Goal: Task Accomplishment & Management: Manage account settings

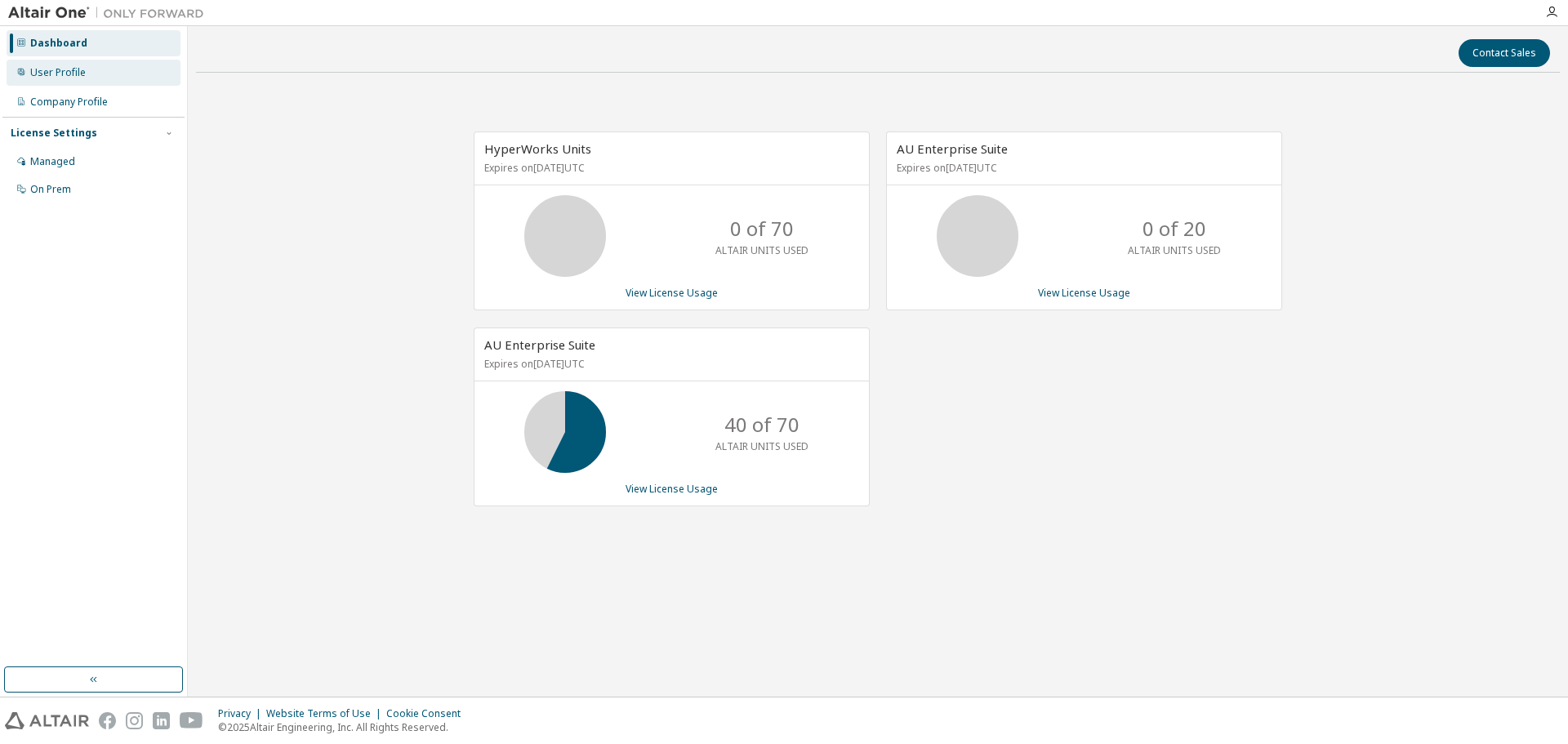
click at [62, 76] on div "User Profile" at bounding box center [58, 72] width 56 height 13
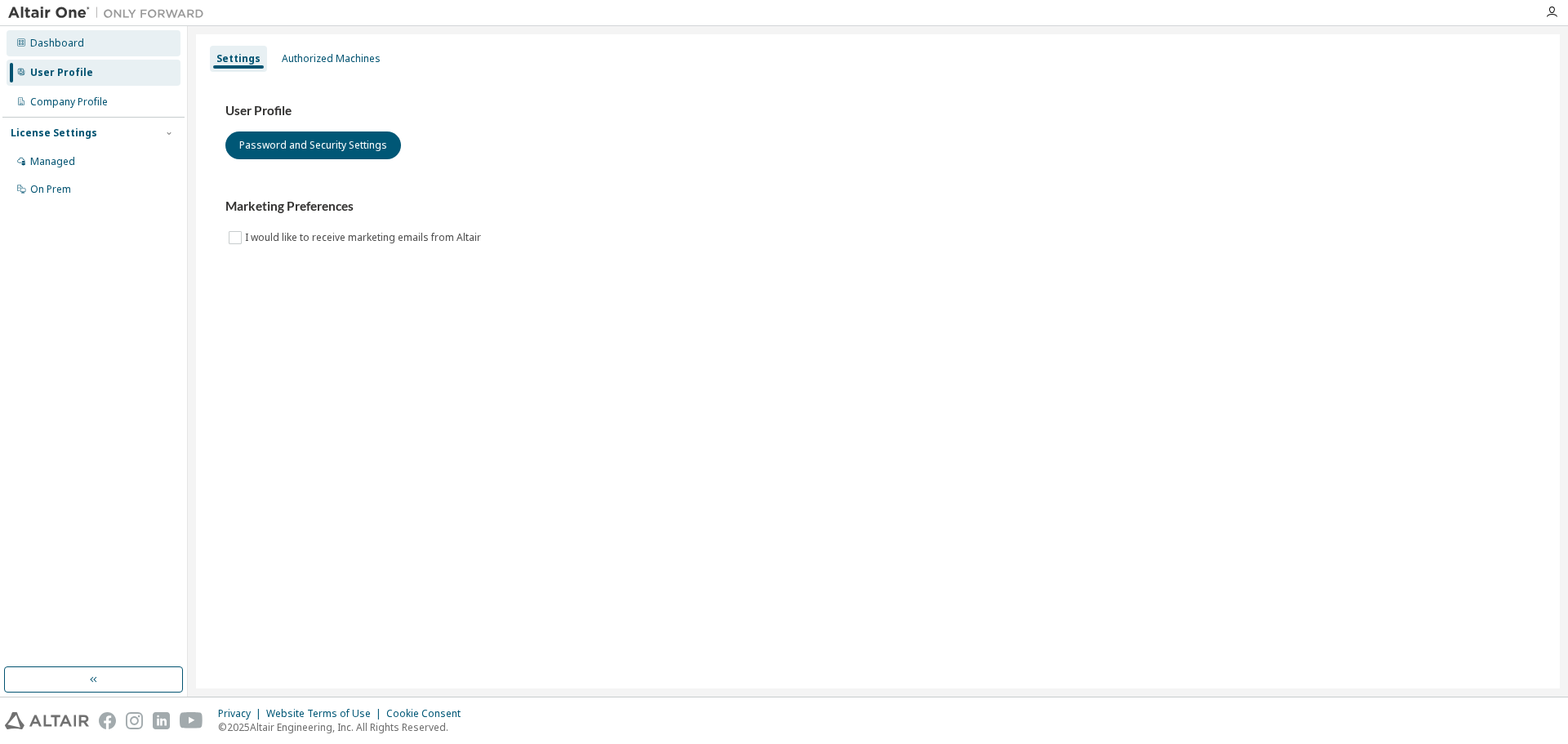
click at [91, 39] on div "Dashboard" at bounding box center [94, 43] width 174 height 26
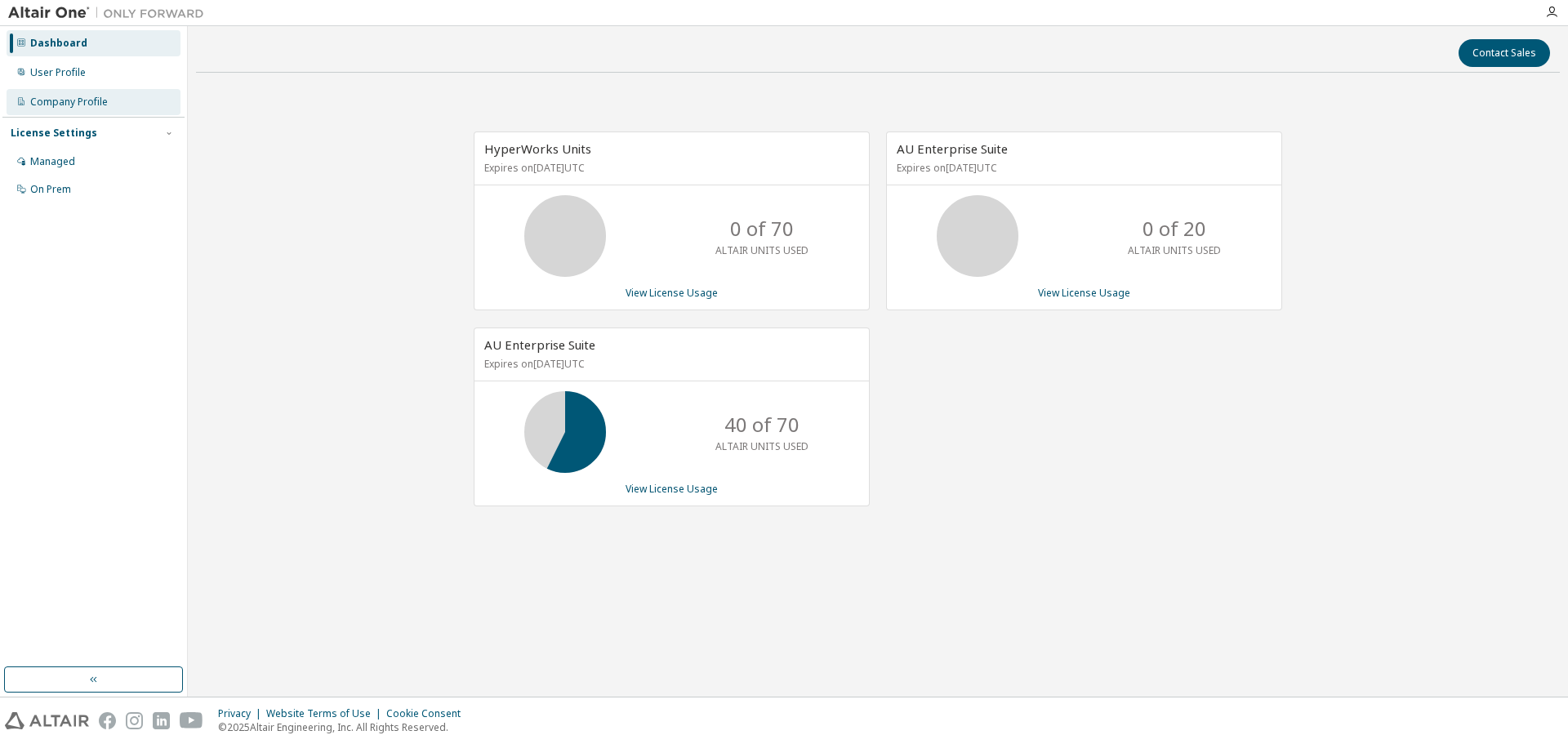
click at [107, 98] on div "Company Profile" at bounding box center [69, 102] width 78 height 13
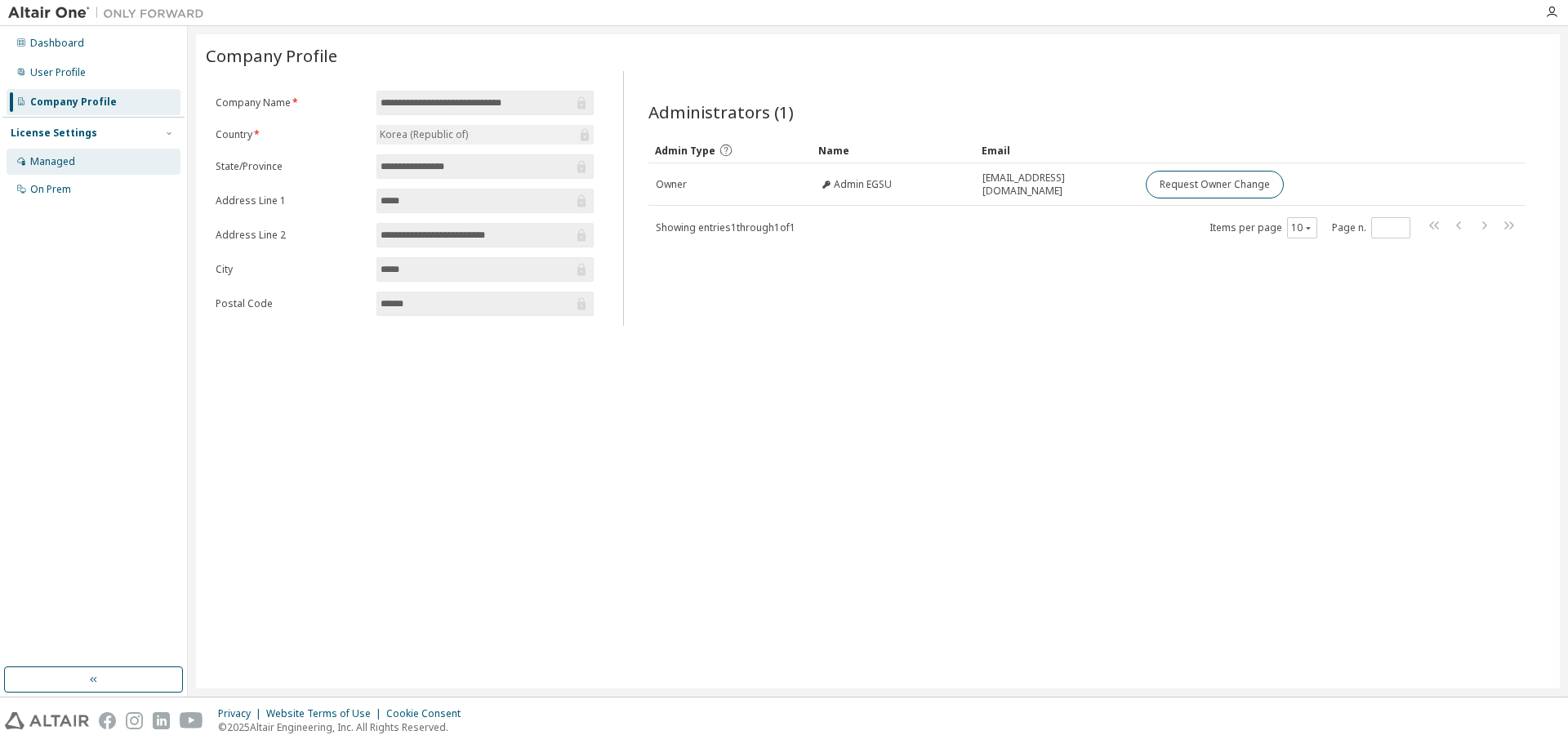
click at [101, 158] on div "Managed" at bounding box center [94, 161] width 174 height 26
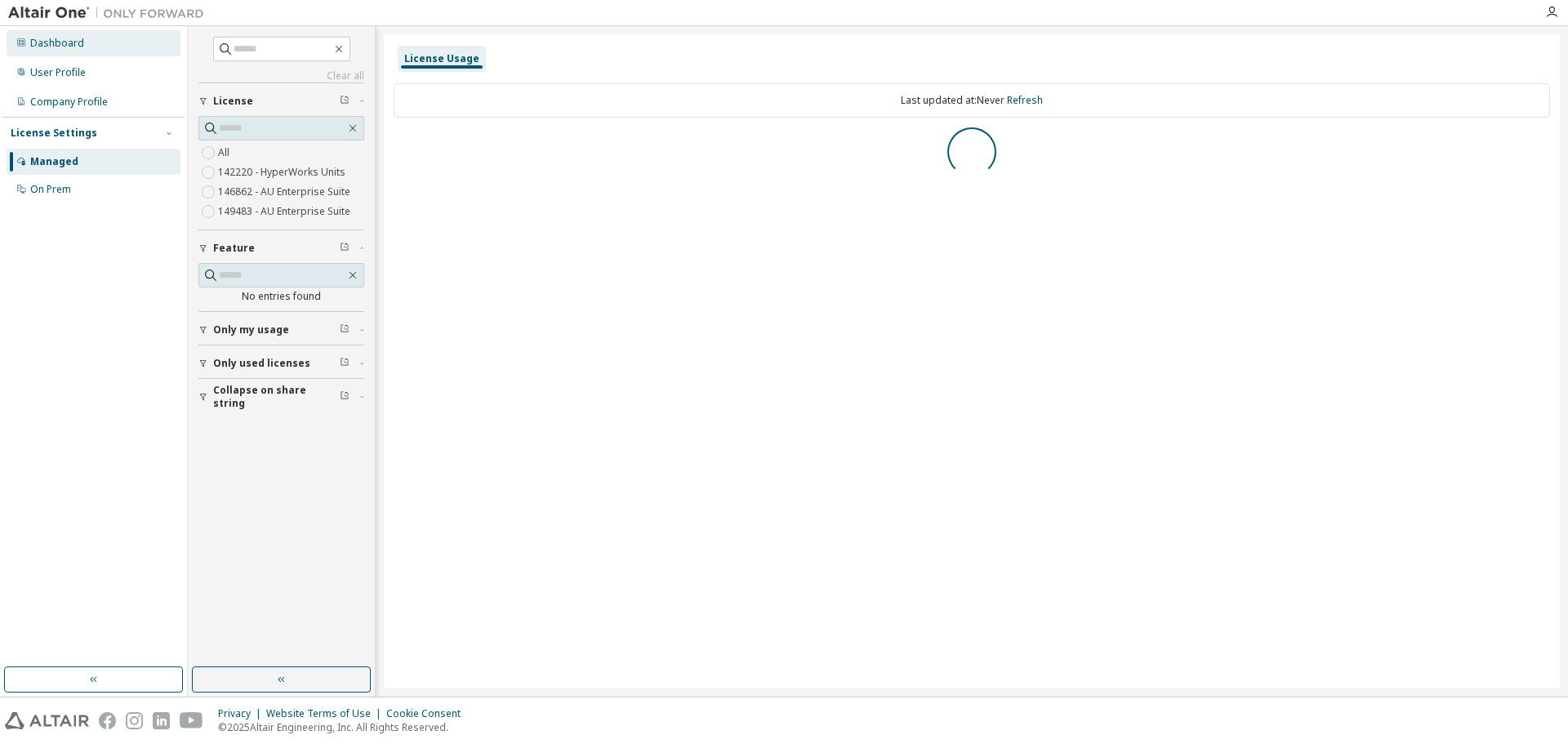
click at [99, 41] on div "Dashboard" at bounding box center [94, 43] width 174 height 26
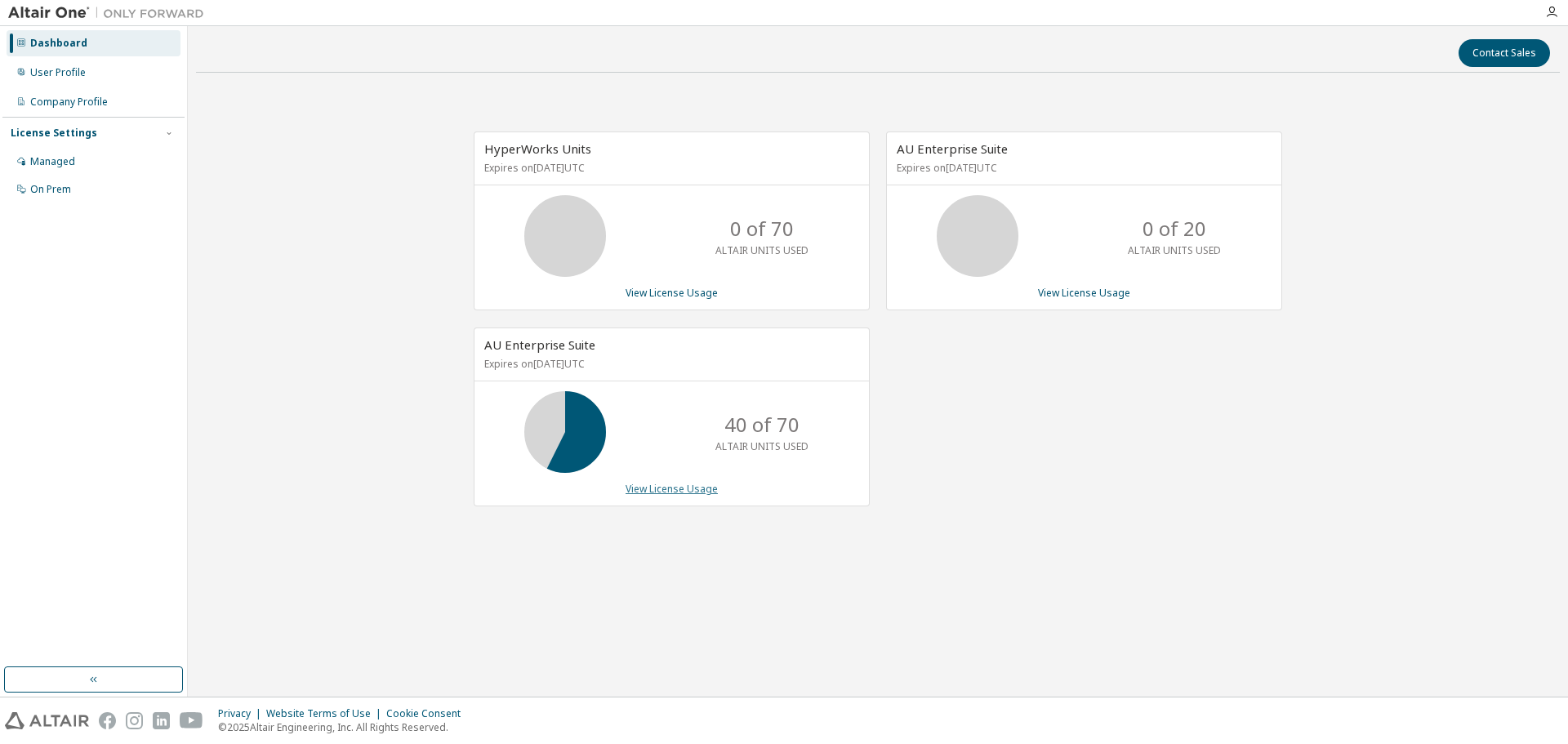
click at [645, 489] on link "View License Usage" at bounding box center [671, 489] width 93 height 14
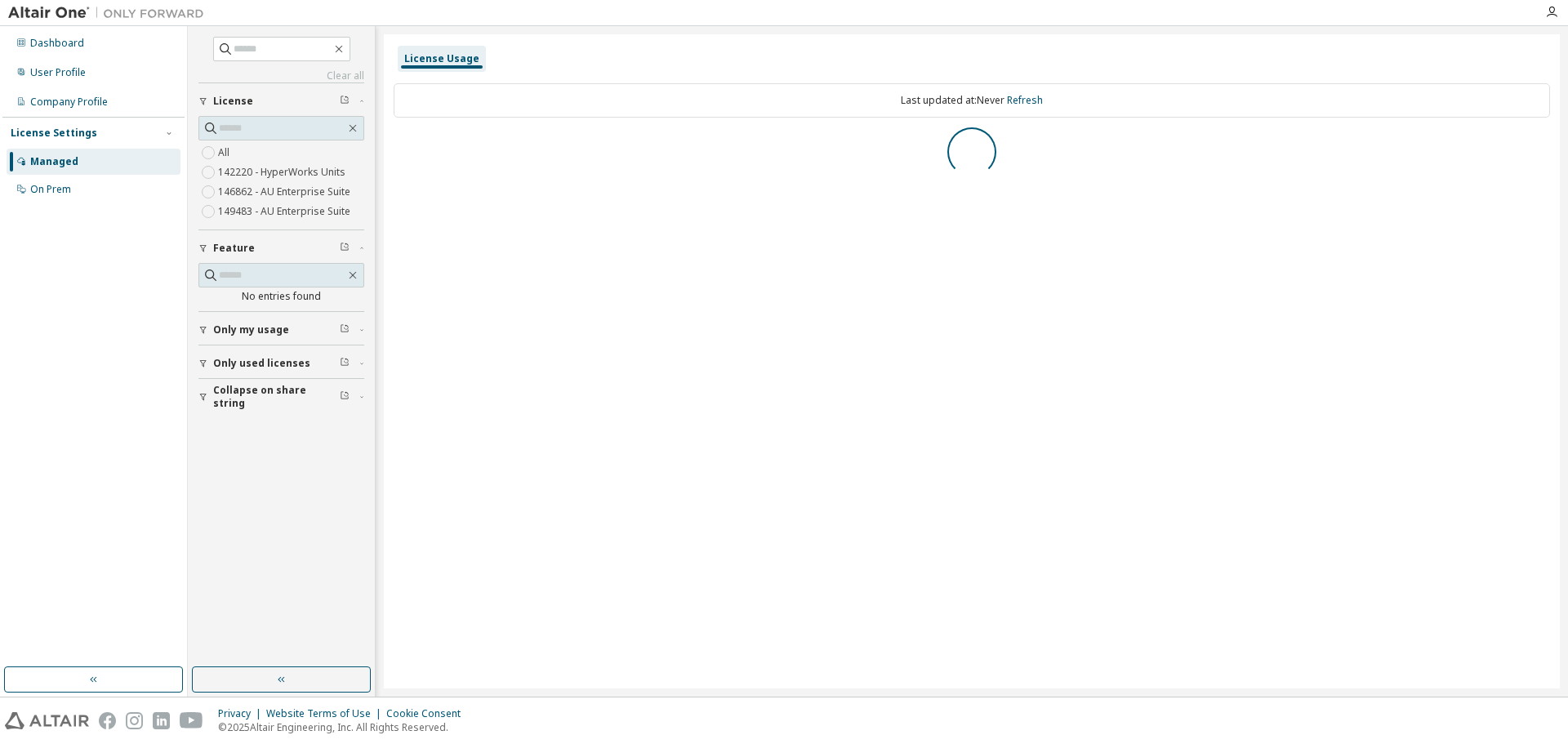
drag, startPoint x: 653, startPoint y: 265, endPoint x: 665, endPoint y: 265, distance: 12.0
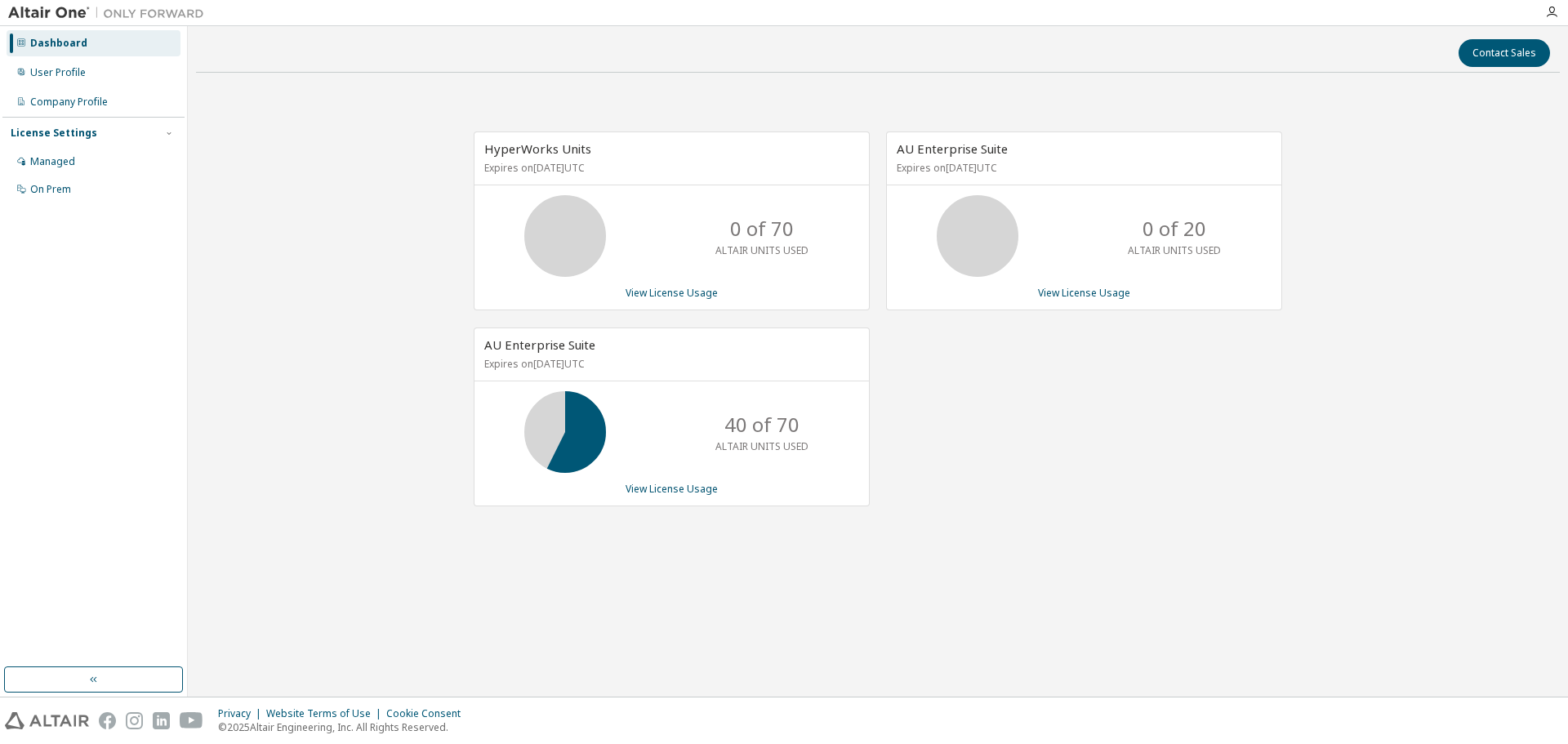
click at [972, 442] on div "AU Enterprise Suite Expires on December 5, 2025 UTC 0 of 20 ALTAIR UNITS USED V…" at bounding box center [1076, 328] width 412 height 392
click at [623, 442] on div "40 of 70 ALTAIR UNITS USED" at bounding box center [671, 432] width 394 height 82
click at [683, 491] on link "View License Usage" at bounding box center [671, 489] width 93 height 14
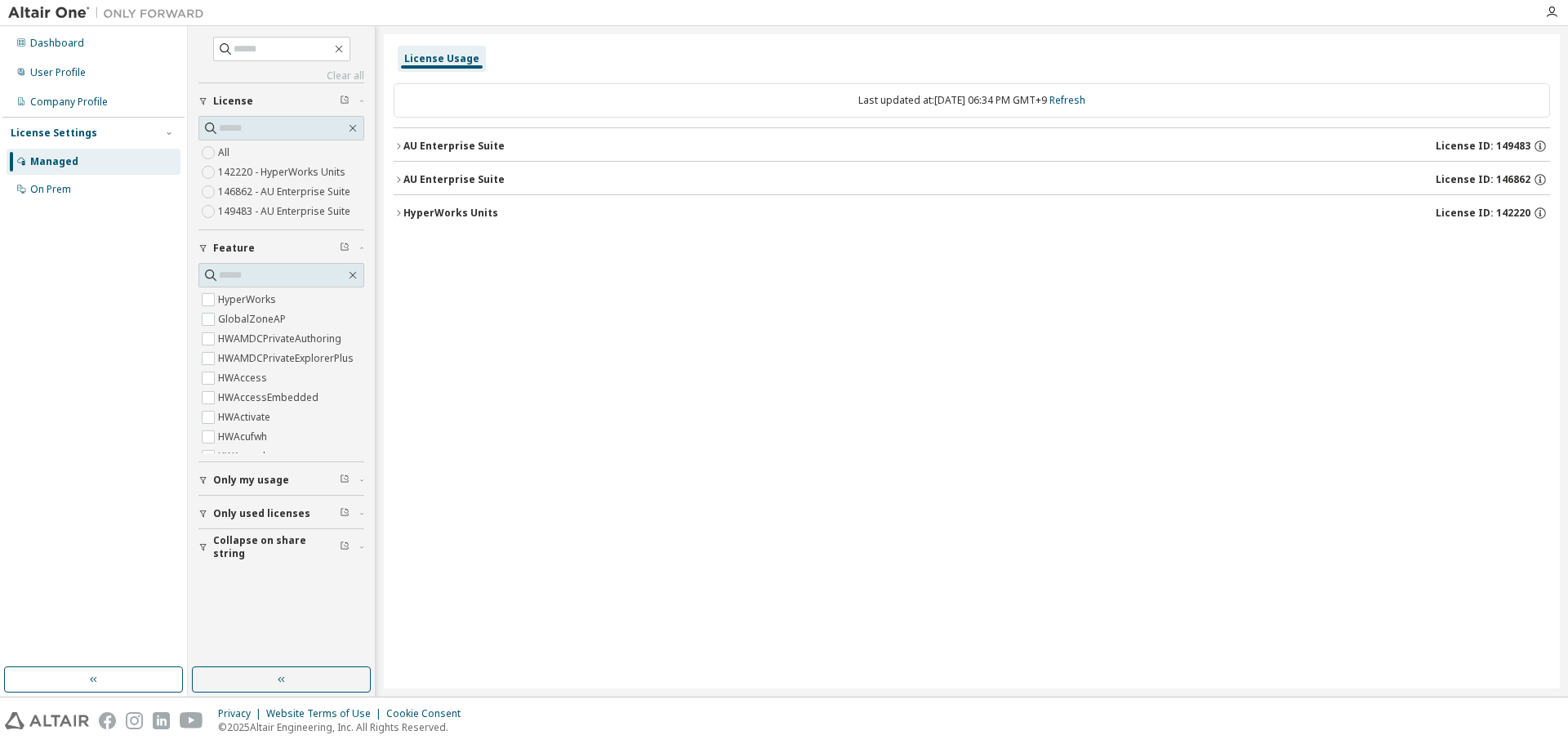
click at [436, 177] on div "AU Enterprise Suite" at bounding box center [454, 179] width 102 height 13
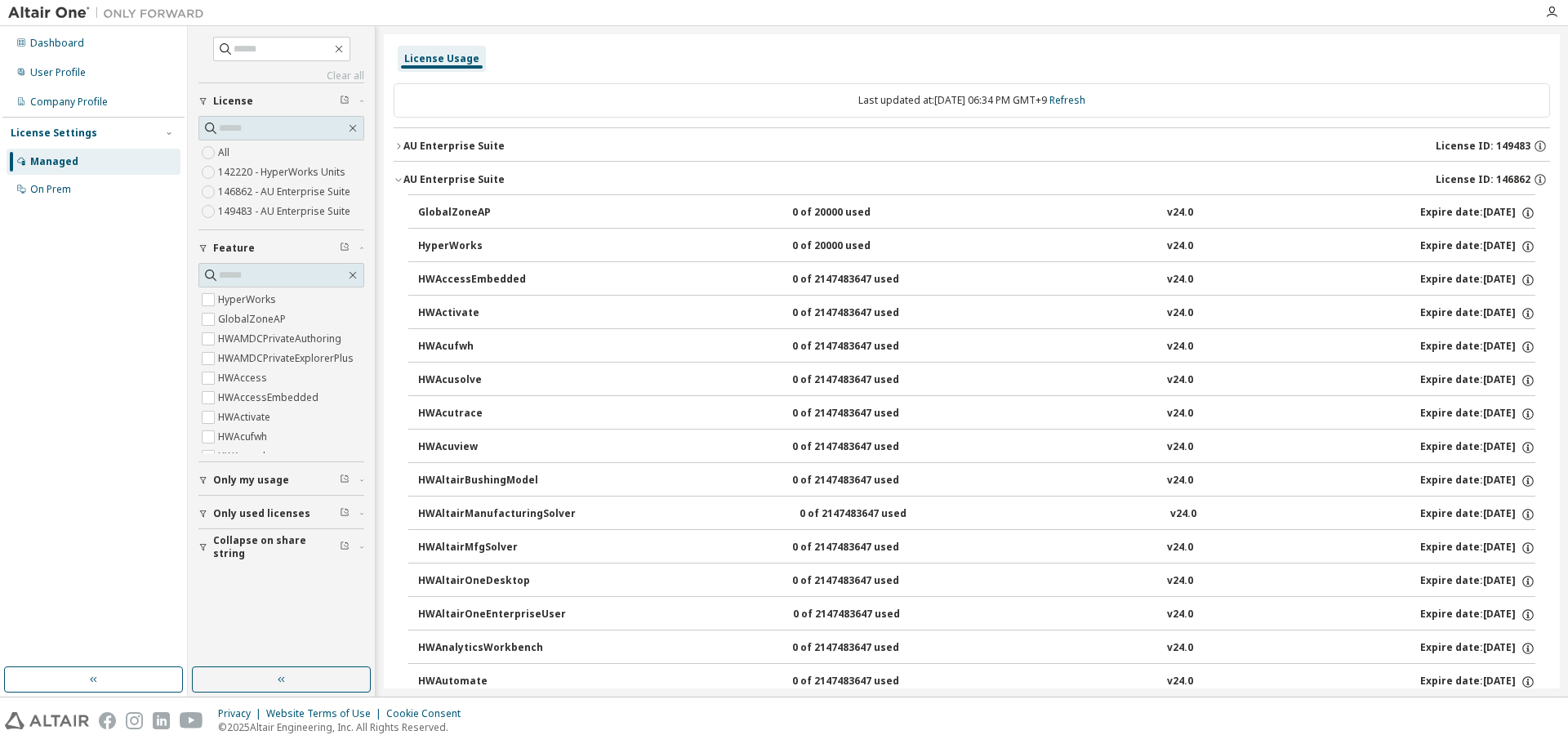
click at [403, 182] on div "AU Enterprise Suite" at bounding box center [454, 179] width 102 height 13
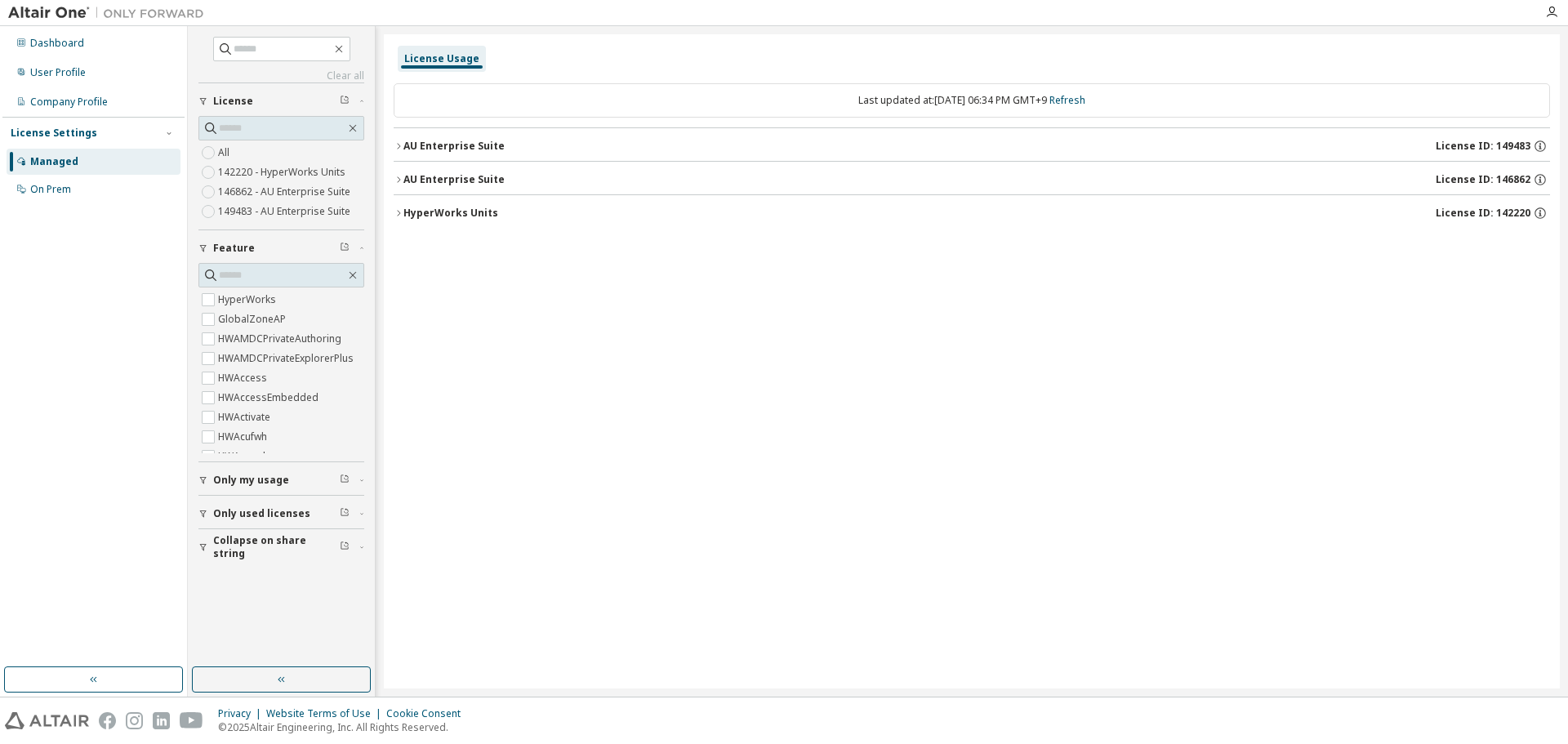
click at [397, 144] on icon "button" at bounding box center [398, 146] width 10 height 10
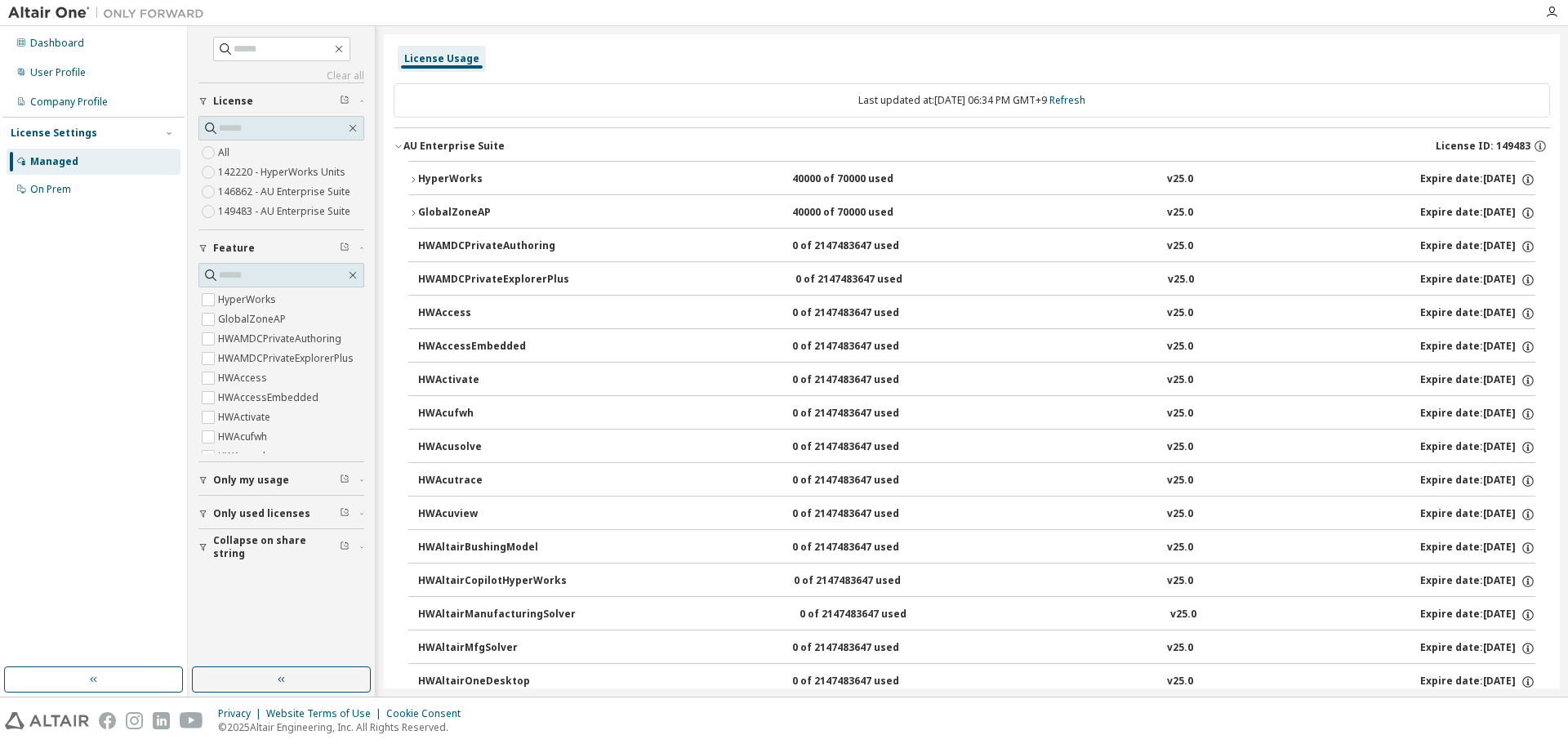
click at [448, 174] on div "HyperWorks" at bounding box center [492, 179] width 147 height 15
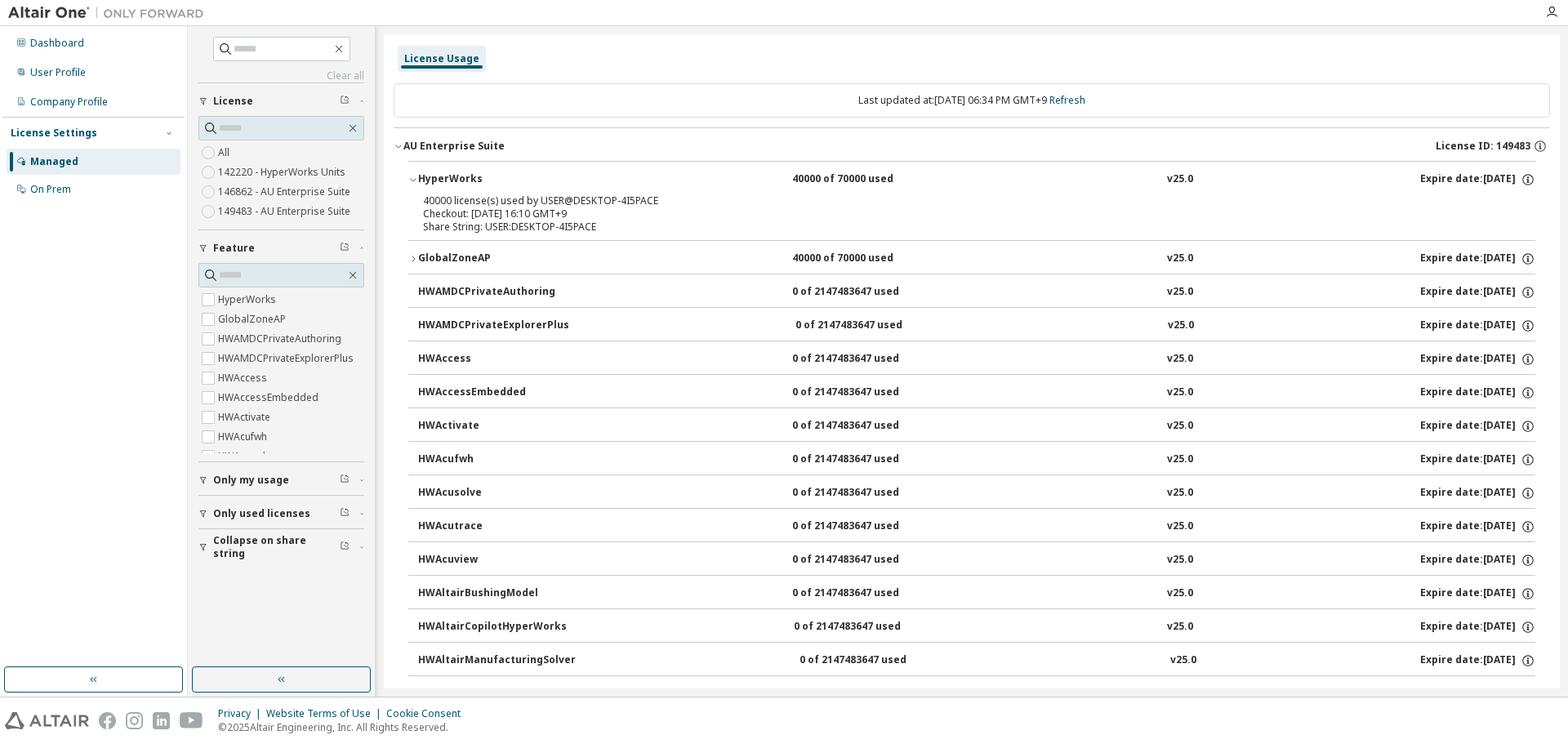
click at [448, 174] on div "HyperWorks" at bounding box center [492, 179] width 147 height 15
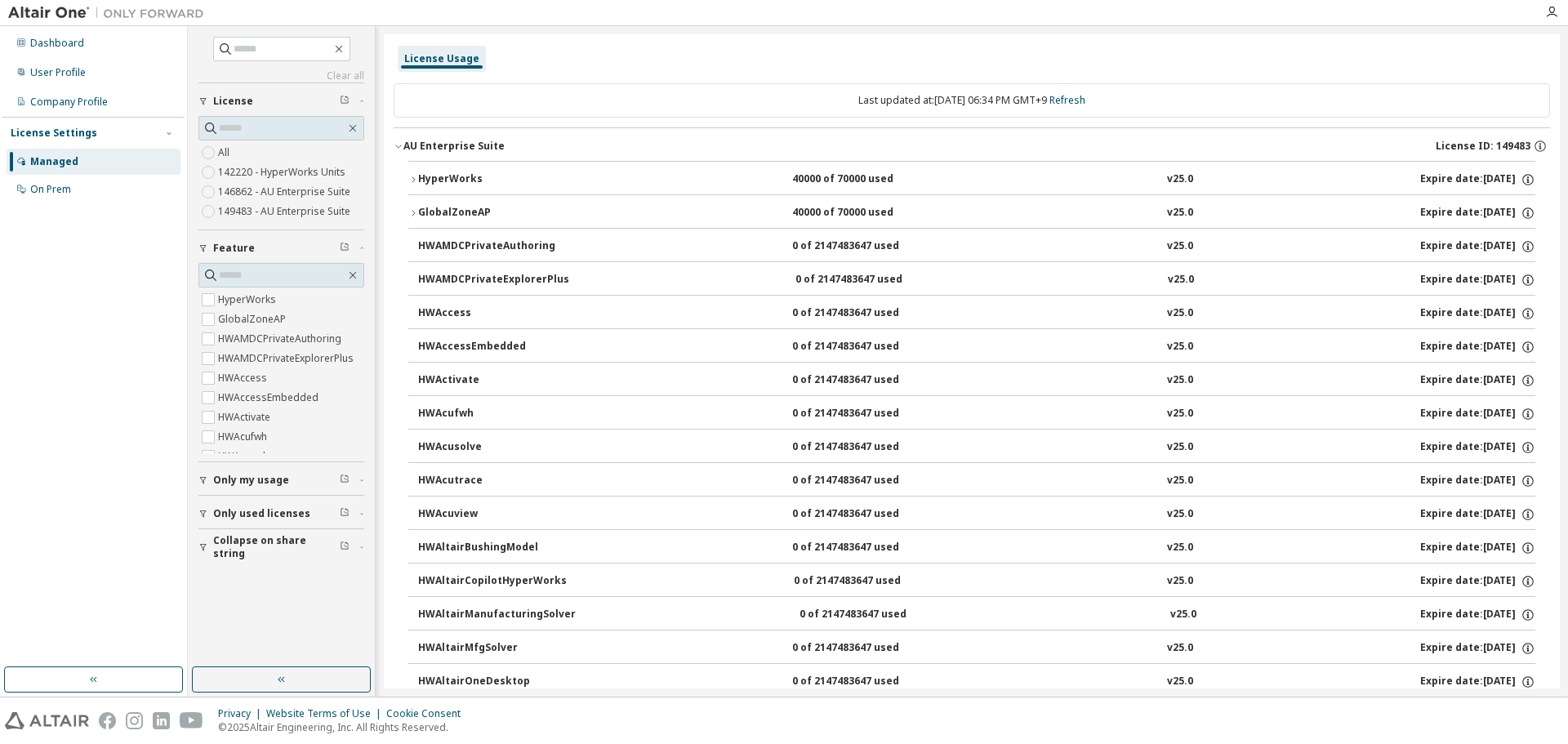
click at [437, 210] on div "GlobalZoneAP" at bounding box center [492, 213] width 147 height 15
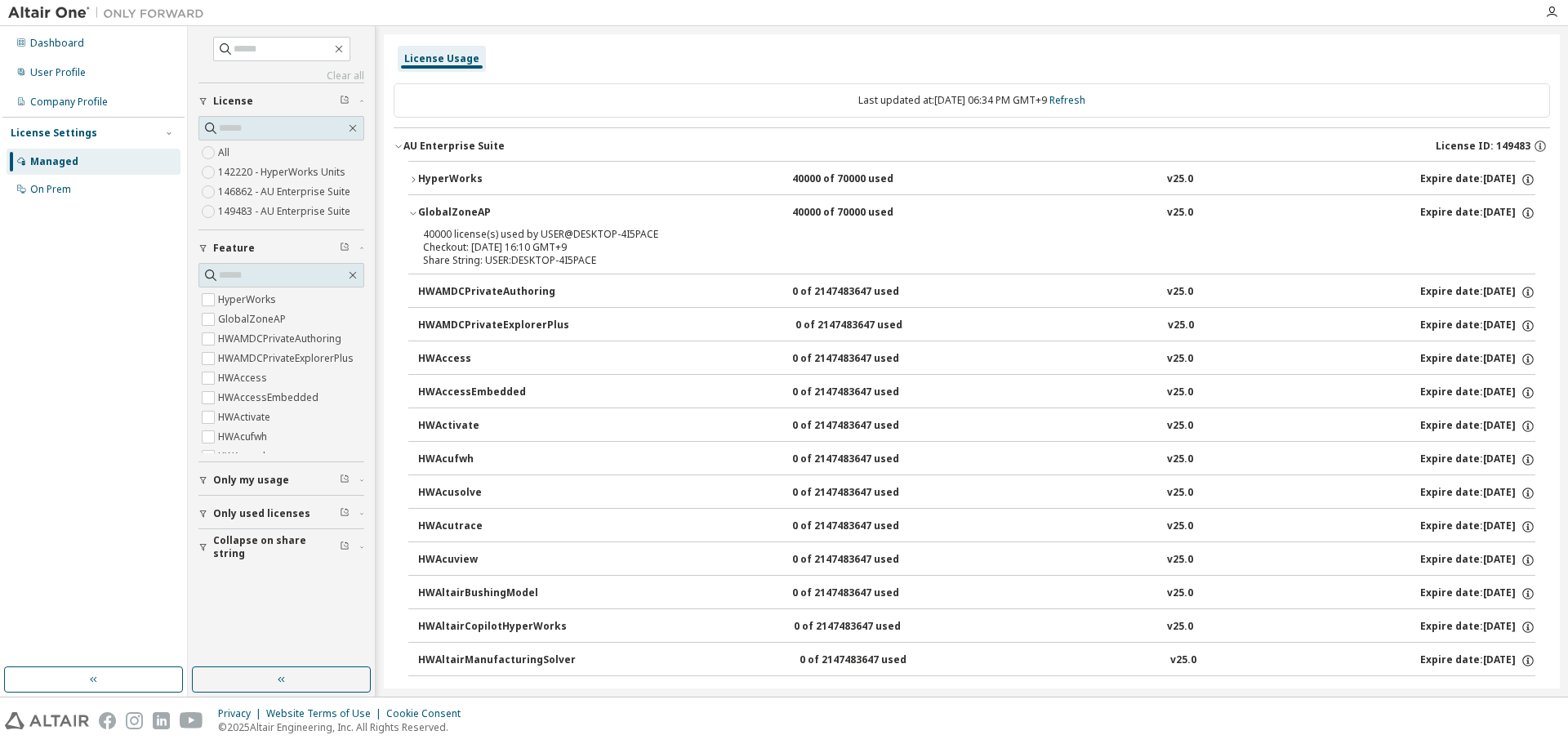
click at [437, 210] on div "GlobalZoneAP" at bounding box center [492, 213] width 147 height 15
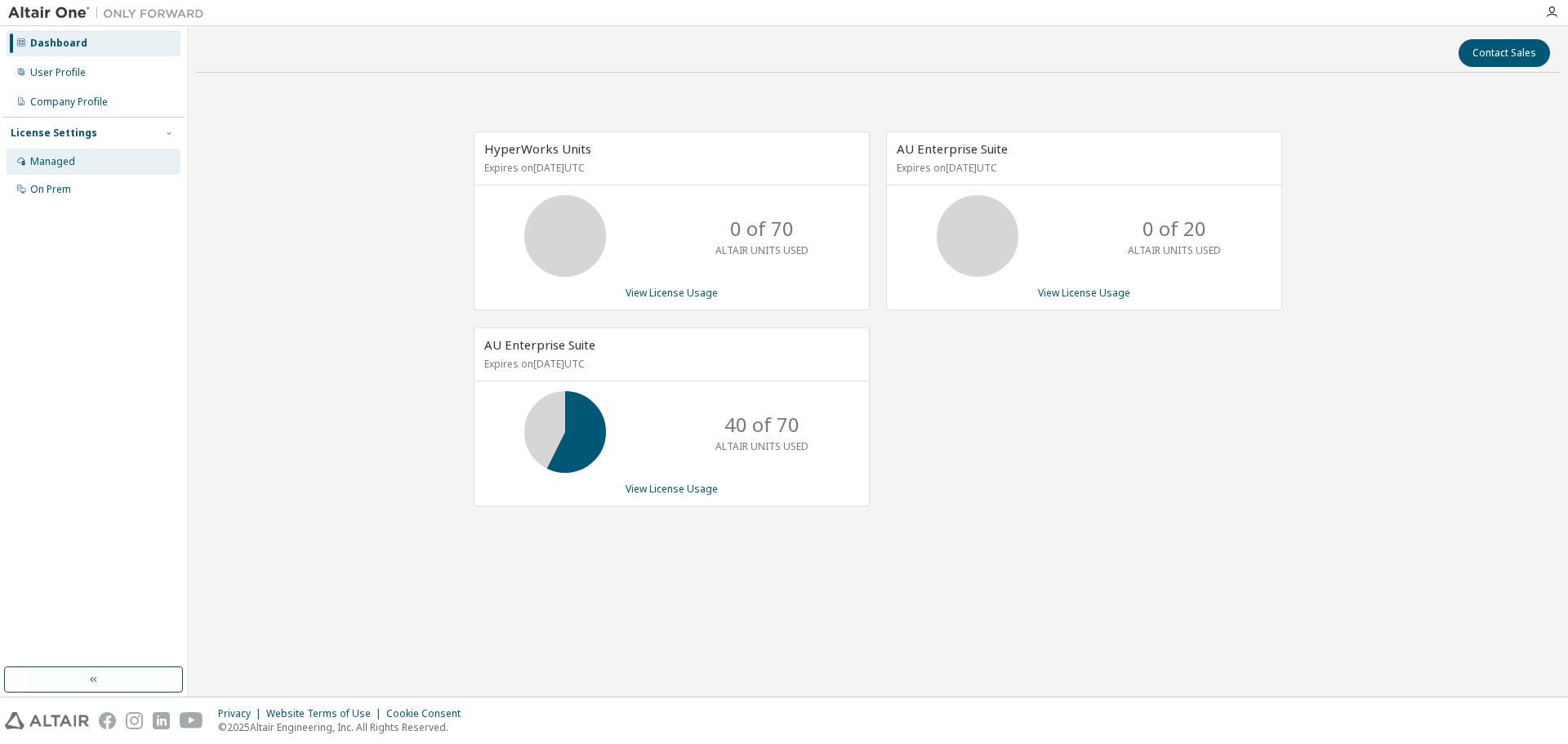
click at [79, 155] on div "Managed" at bounding box center [94, 161] width 174 height 26
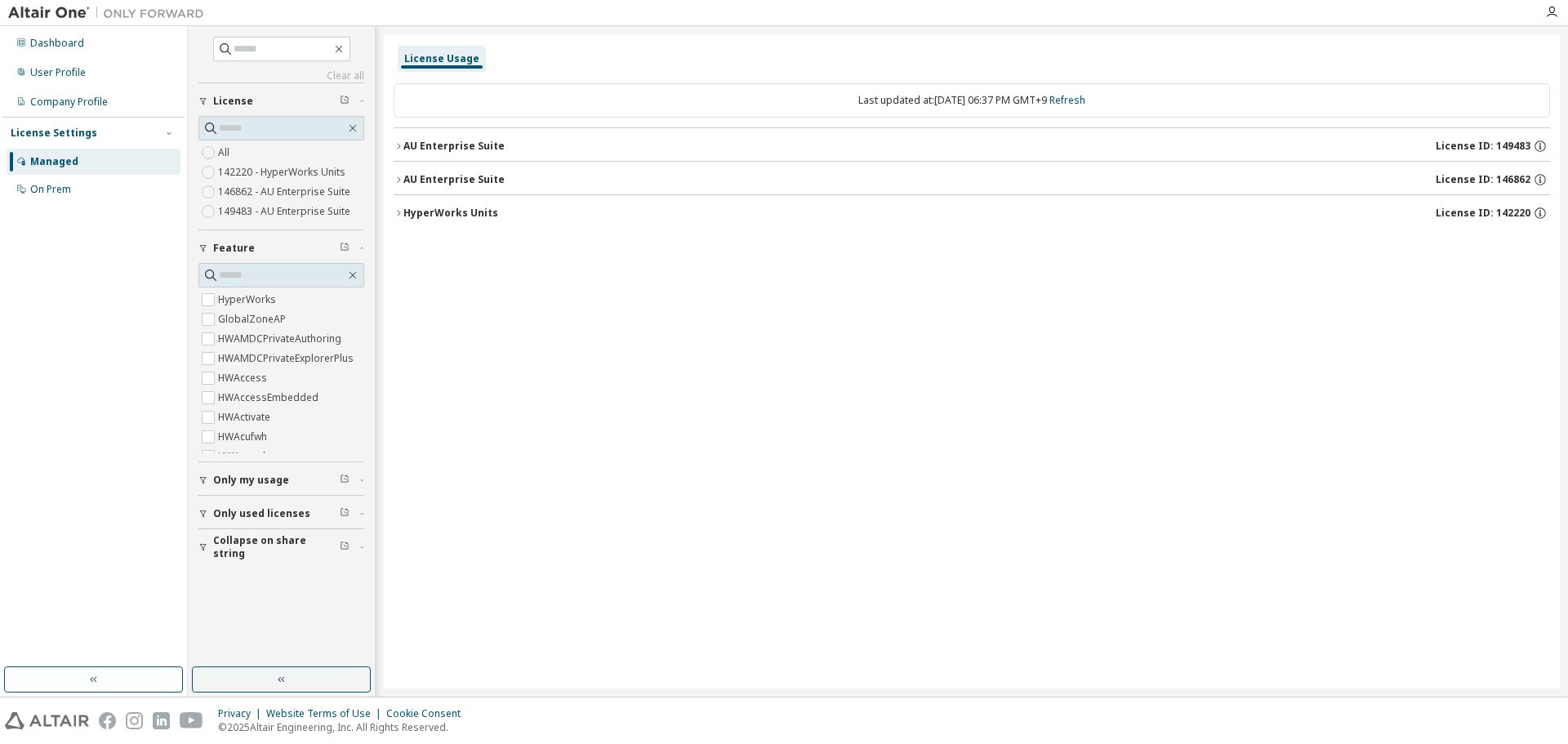
click at [402, 143] on icon "button" at bounding box center [398, 146] width 10 height 10
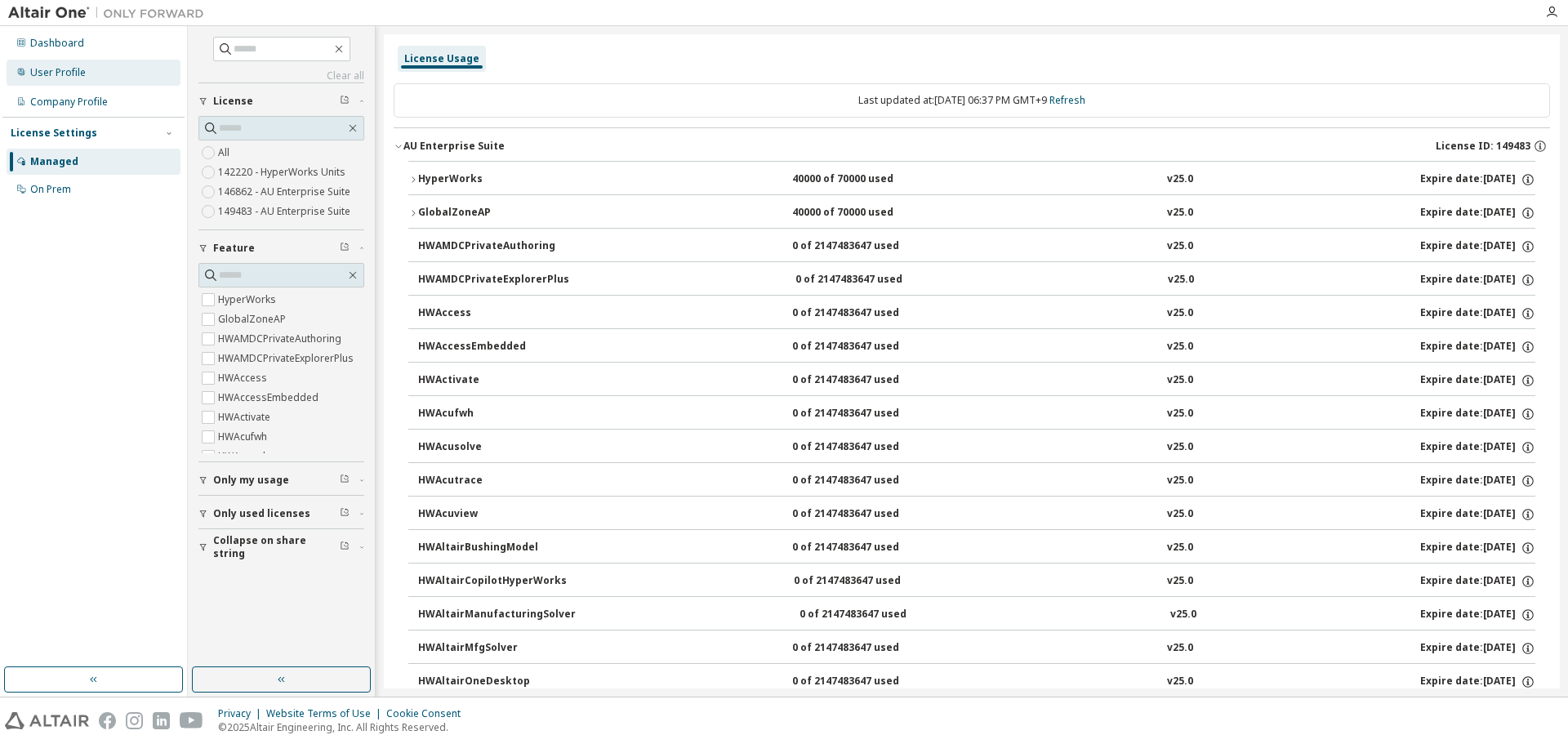
click at [93, 80] on div "User Profile" at bounding box center [94, 73] width 174 height 26
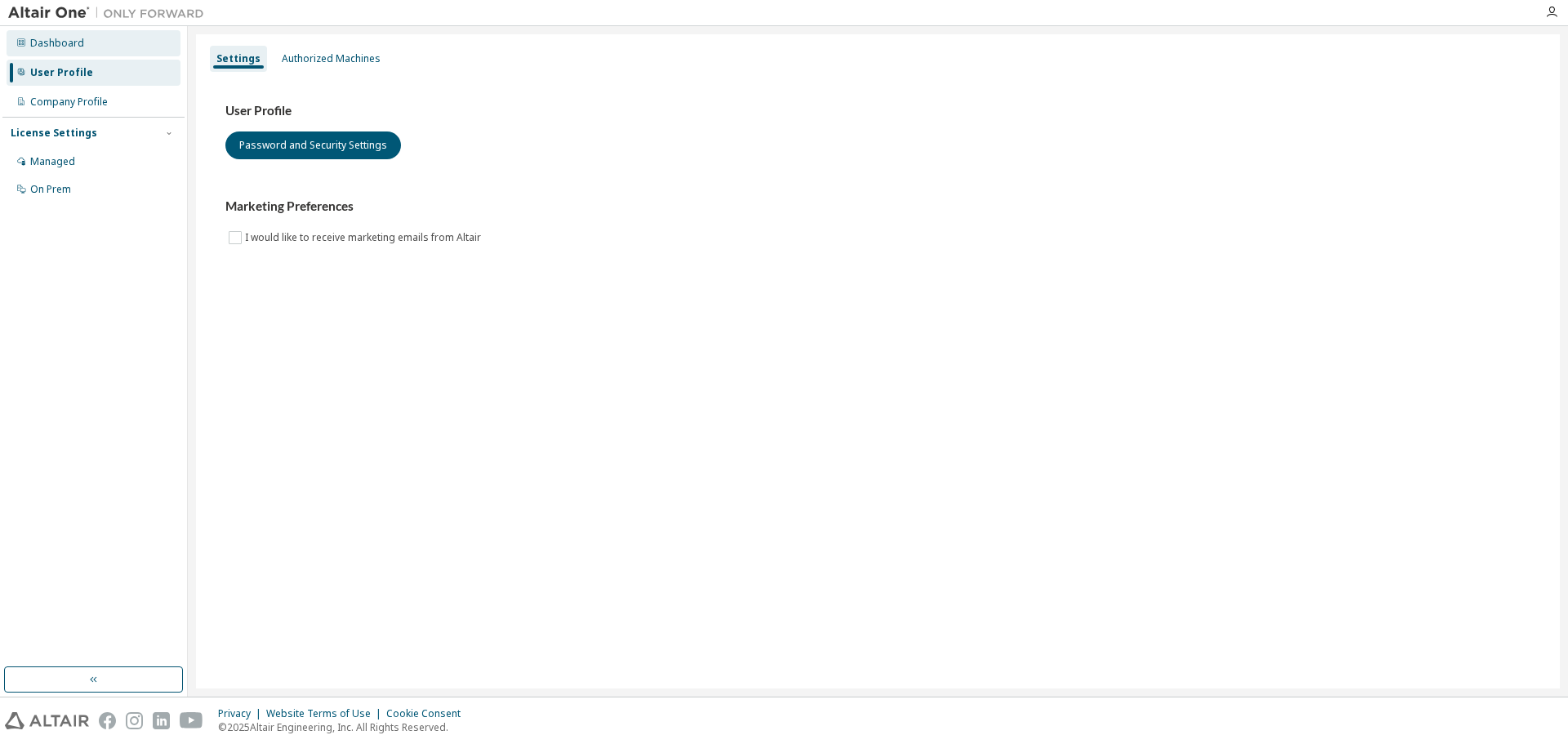
click at [112, 43] on div "Dashboard" at bounding box center [94, 43] width 174 height 26
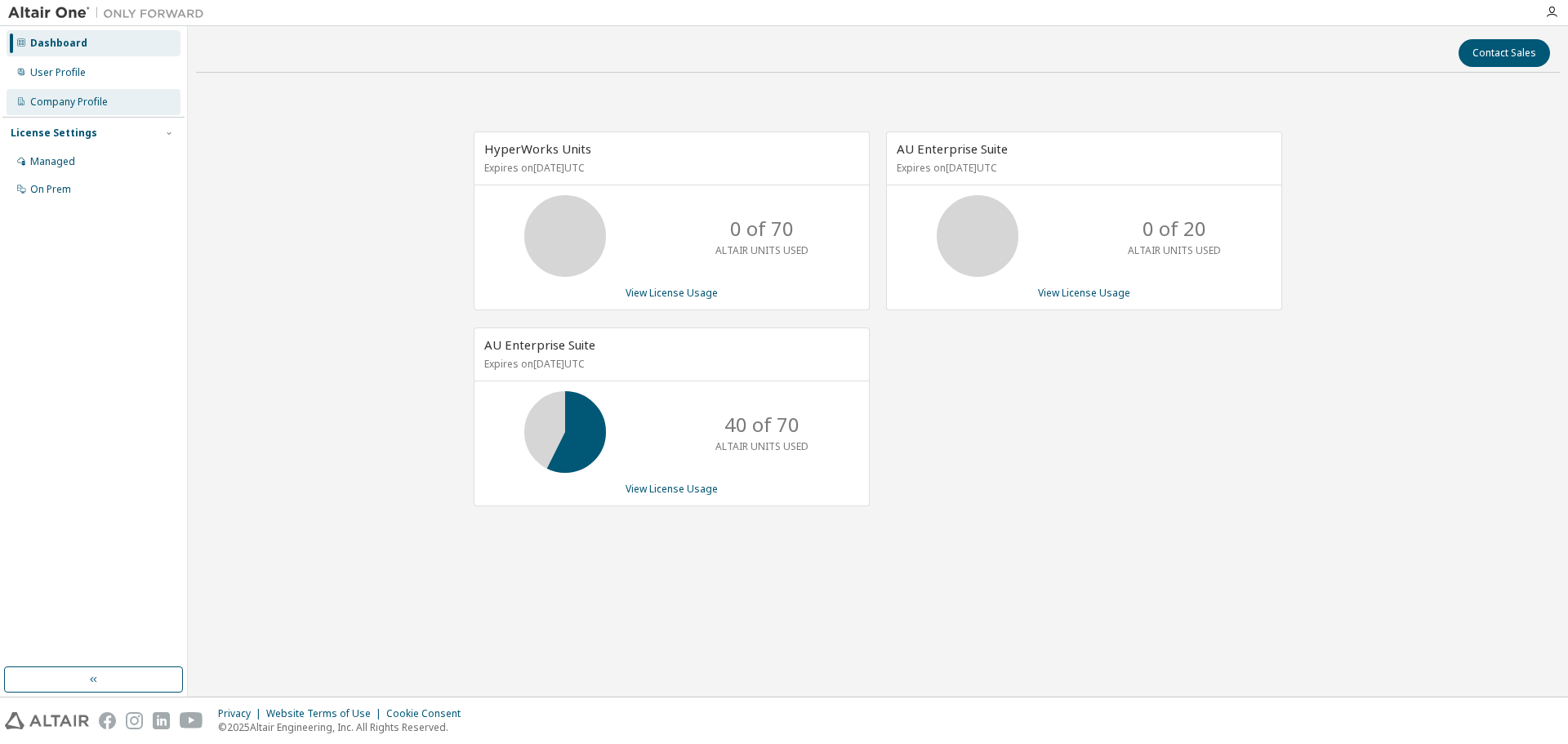
click at [131, 98] on div "Company Profile" at bounding box center [94, 102] width 174 height 26
